Goal: Information Seeking & Learning: Check status

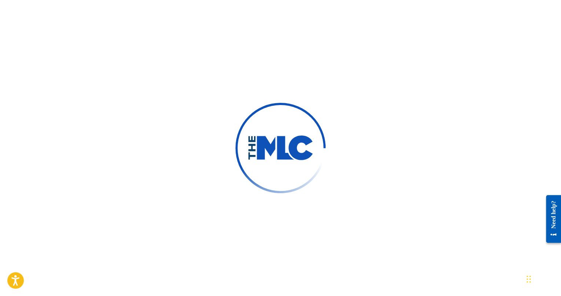
scroll to position [159, 0]
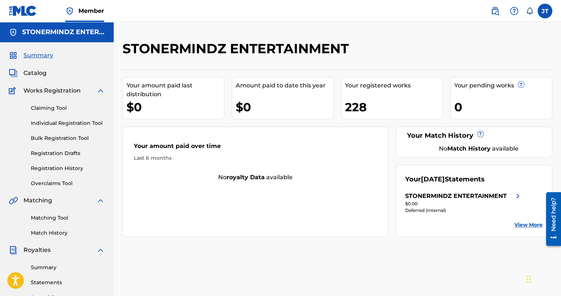
click at [528, 225] on link "View More" at bounding box center [529, 225] width 28 height 8
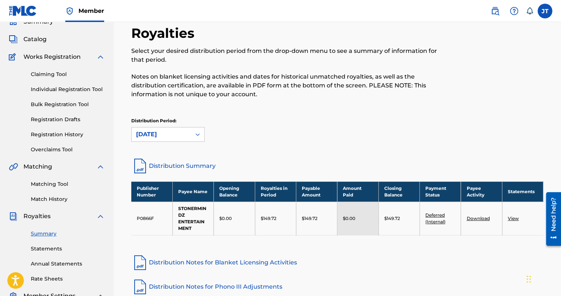
scroll to position [37, 0]
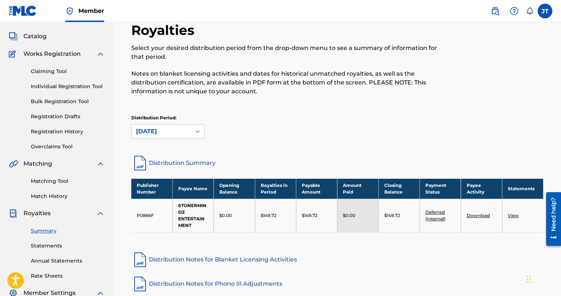
click at [434, 220] on link "Deferred (Internal)" at bounding box center [436, 215] width 20 height 12
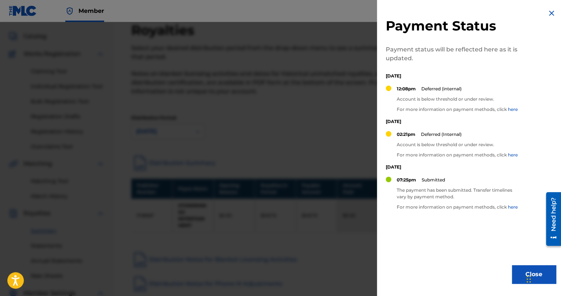
click at [364, 149] on div at bounding box center [280, 170] width 561 height 296
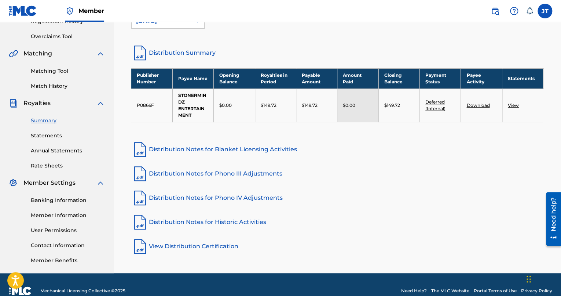
scroll to position [0, 0]
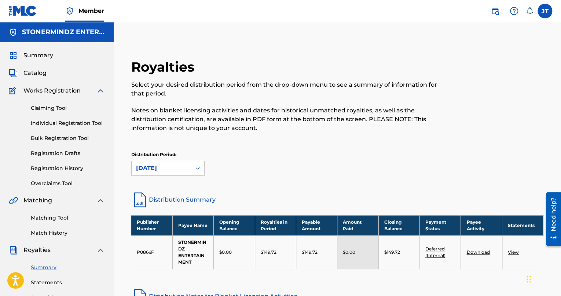
click at [45, 92] on span "Works Registration" at bounding box center [51, 90] width 57 height 9
click at [100, 90] on img at bounding box center [100, 90] width 9 height 9
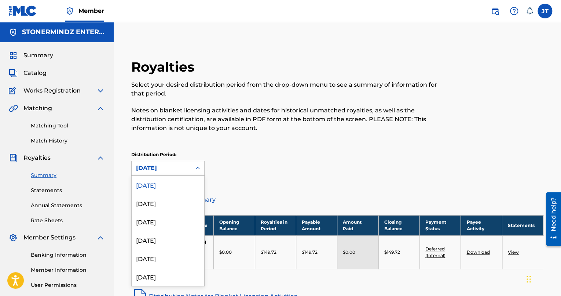
click at [176, 166] on div "[DATE]" at bounding box center [161, 168] width 51 height 9
click at [242, 177] on div "Distribution Period: 53 results available. Use Up and Down to choose options, p…" at bounding box center [337, 166] width 412 height 31
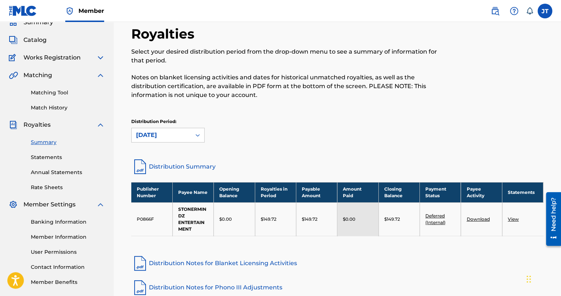
scroll to position [37, 0]
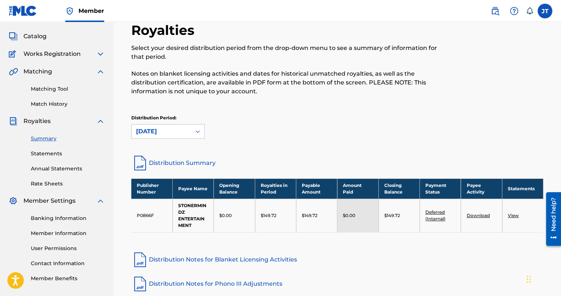
click at [483, 214] on link "Download" at bounding box center [478, 215] width 23 height 6
click at [514, 213] on link "View" at bounding box center [513, 215] width 11 height 6
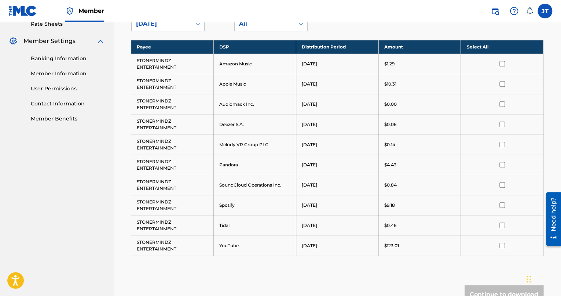
scroll to position [194, 0]
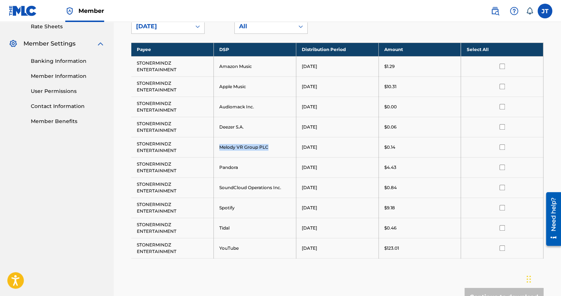
drag, startPoint x: 269, startPoint y: 144, endPoint x: 218, endPoint y: 150, distance: 51.3
click at [218, 150] on td "Melody VR Group PLC" at bounding box center [255, 147] width 83 height 20
drag, startPoint x: 218, startPoint y: 150, endPoint x: 260, endPoint y: 147, distance: 42.3
copy td "Melody VR Group PLC"
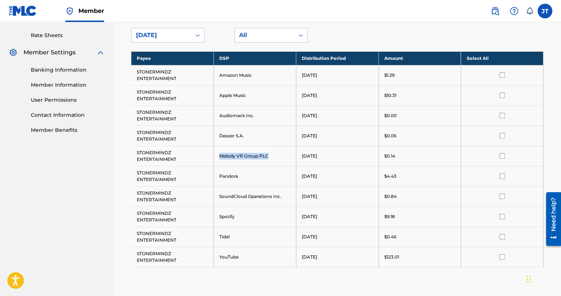
scroll to position [183, 0]
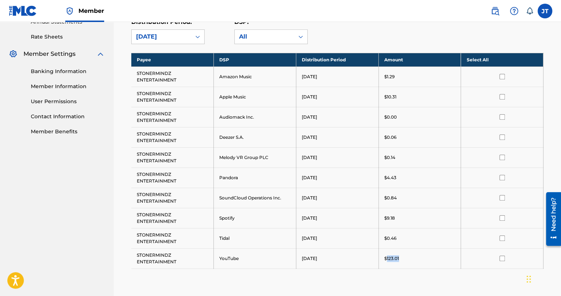
drag, startPoint x: 387, startPoint y: 256, endPoint x: 402, endPoint y: 257, distance: 14.3
click at [402, 257] on div "$123.01" at bounding box center [419, 258] width 71 height 7
drag, startPoint x: 402, startPoint y: 257, endPoint x: 412, endPoint y: 264, distance: 12.9
click at [412, 264] on td "$123.01" at bounding box center [420, 258] width 83 height 20
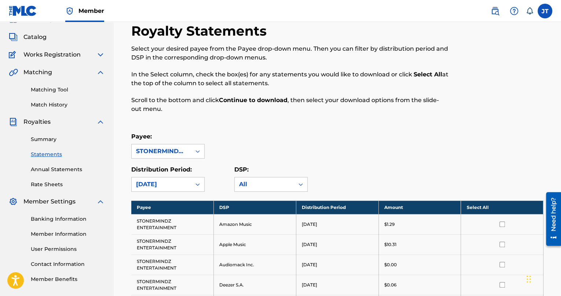
scroll to position [0, 0]
